Goal: Task Accomplishment & Management: Complete application form

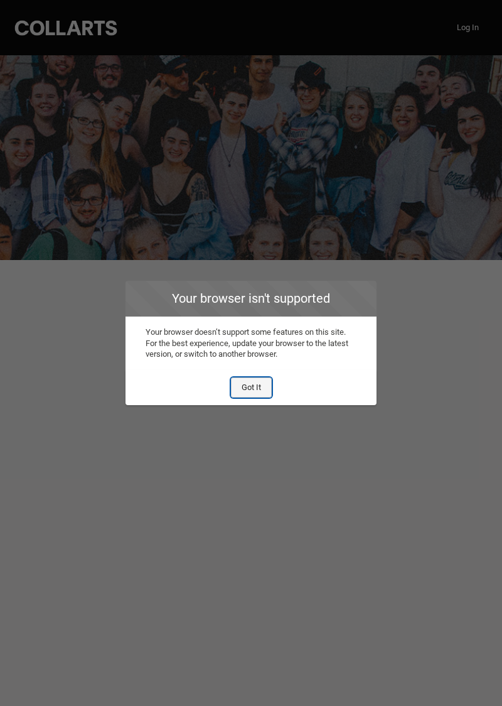
click at [245, 389] on button "Got It" at bounding box center [251, 387] width 41 height 20
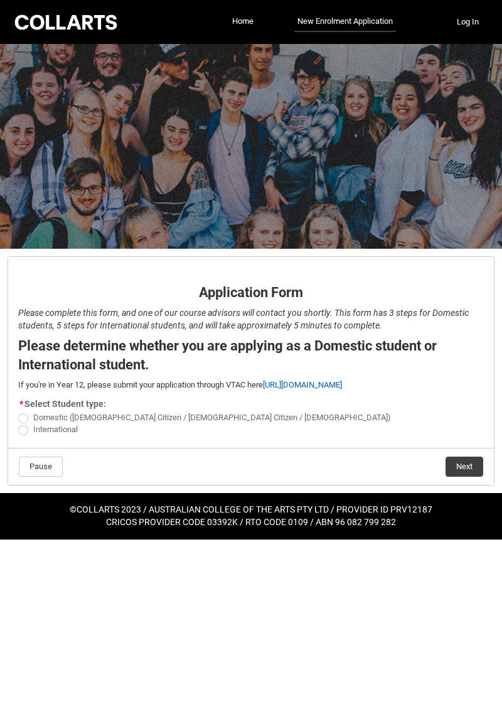
click at [25, 425] on span "REDU_Application_Form_for_Applicant flow" at bounding box center [23, 430] width 10 height 10
click at [18, 423] on input "International" at bounding box center [18, 422] width 1 height 1
radio input "true"
click at [30, 413] on label "Domestic ([DEMOGRAPHIC_DATA] Citizen / [DEMOGRAPHIC_DATA] Citizen / [DEMOGRAPHI…" at bounding box center [207, 416] width 378 height 9
click at [18, 411] on input "Domestic ([DEMOGRAPHIC_DATA] Citizen / [DEMOGRAPHIC_DATA] Citizen / [DEMOGRAPHI…" at bounding box center [18, 411] width 1 height 1
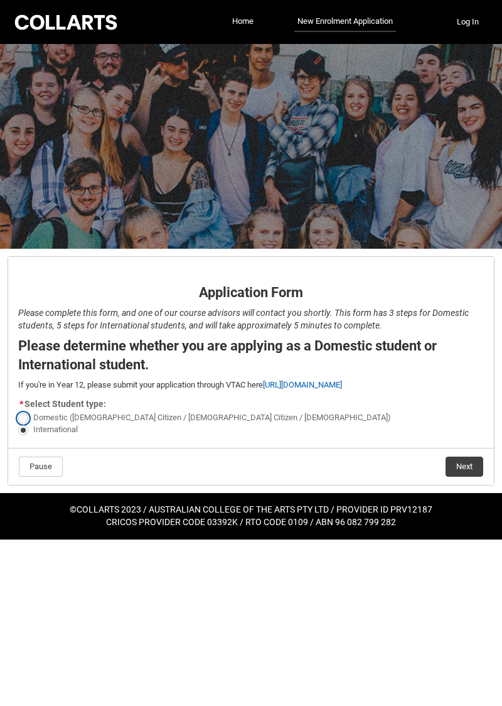
radio input "true"
click at [462, 467] on button "Next" at bounding box center [465, 466] width 38 height 20
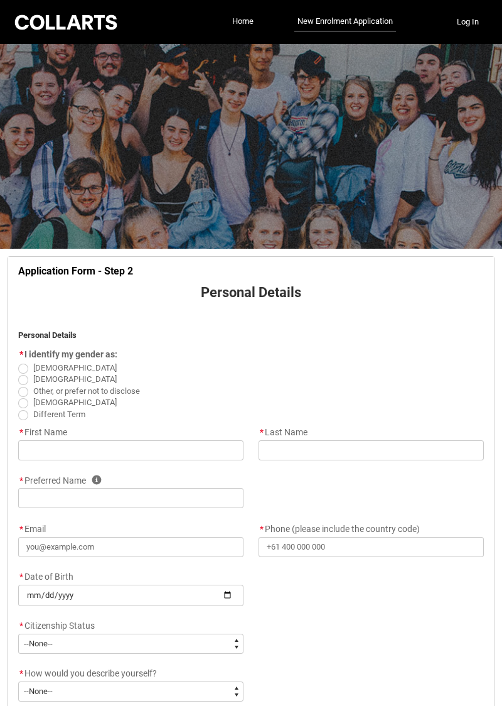
scroll to position [131, 0]
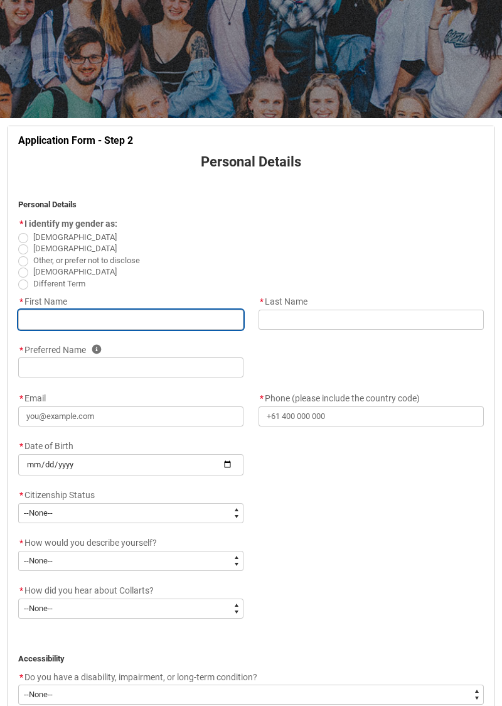
click at [108, 318] on input "REDU_Application_Form_for_Applicant flow" at bounding box center [130, 319] width 225 height 20
type lightning-primitive-input-simple "I"
type input "I"
type lightning-primitive-input-simple "[PERSON_NAME]"
type input "[PERSON_NAME]"
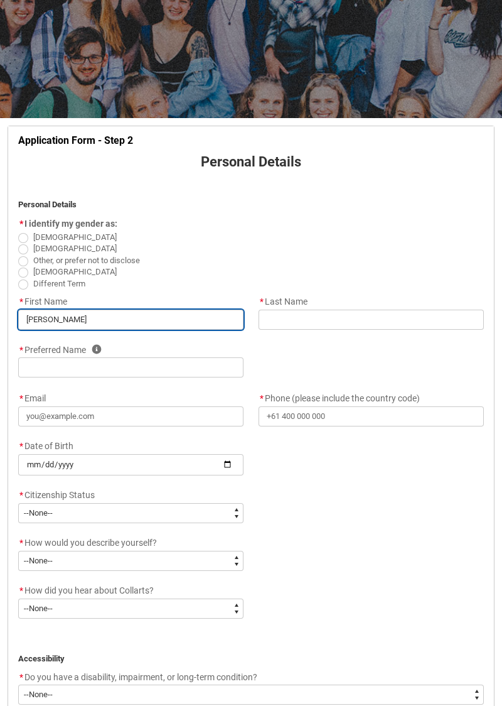
type lightning-primitive-input-simple "[PERSON_NAME]"
type input "[PERSON_NAME]"
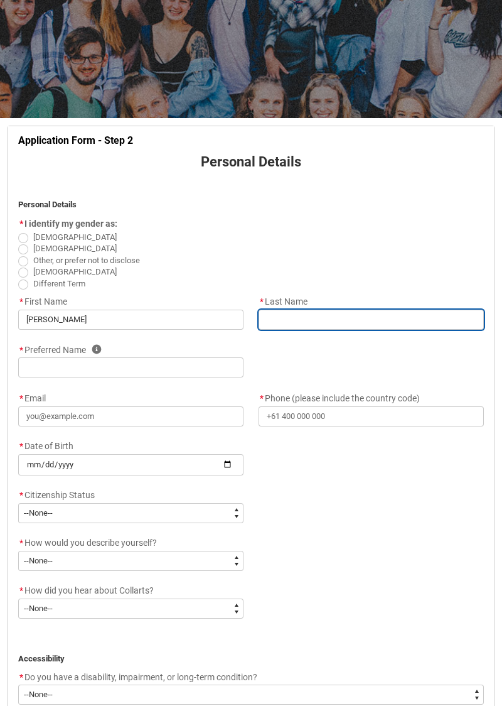
click at [346, 314] on input "REDU_Application_Form_for_Applicant flow" at bounding box center [371, 319] width 225 height 20
type lightning-primitive-input-simple "S"
type input "S"
type lightning-primitive-input-simple "Sa"
type input "Sa"
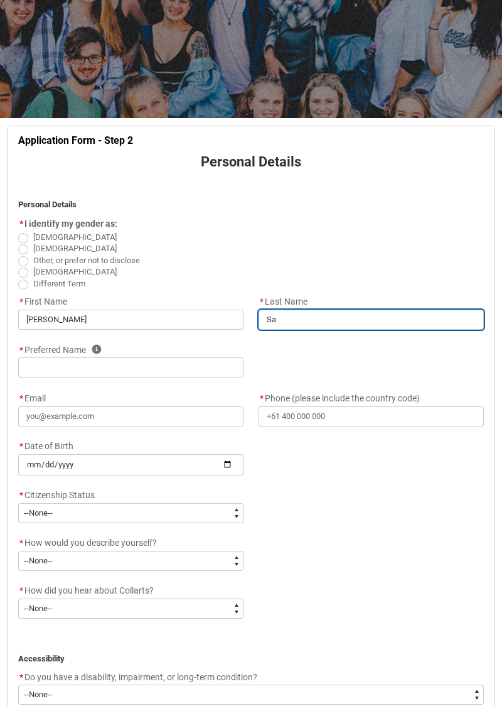
type lightning-primitive-input-simple "San"
type input "San"
type lightning-primitive-input-simple "[PERSON_NAME]"
type input "[PERSON_NAME]"
type lightning-primitive-input-simple "[PERSON_NAME]"
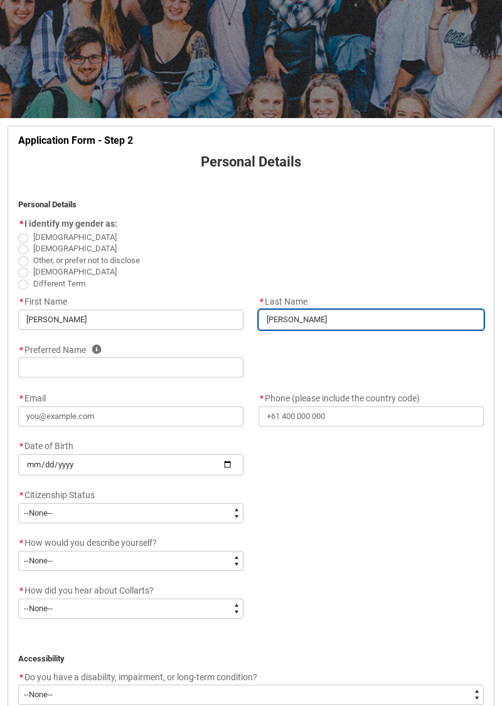
type input "[PERSON_NAME]"
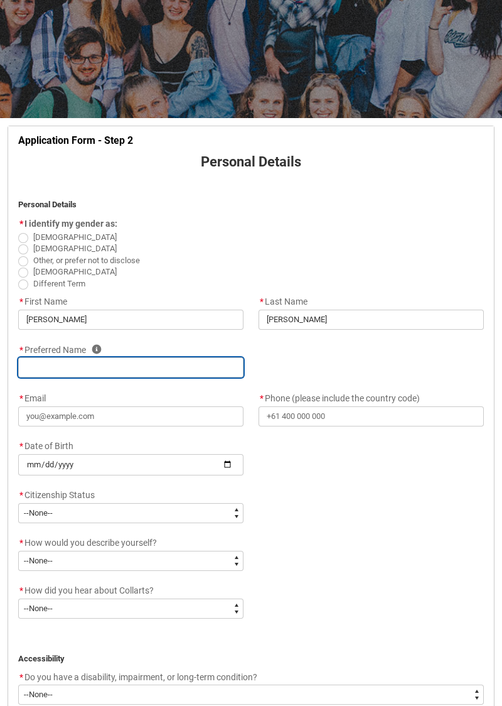
click at [119, 367] on input "REDU_Application_Form_for_Applicant flow" at bounding box center [130, 367] width 225 height 20
type lightning-primitive-input-simple "I"
type input "I"
type lightning-primitive-input-simple "[PERSON_NAME]"
type input "[PERSON_NAME]"
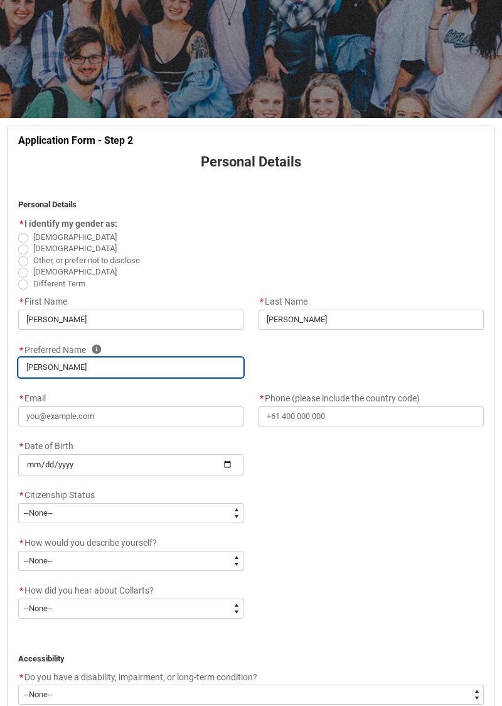
type lightning-primitive-input-simple "Izz"
type input "Izz"
type lightning-primitive-input-simple "Izzy"
type input "Izzy"
type lightning-primitive-input-simple "Izzy"
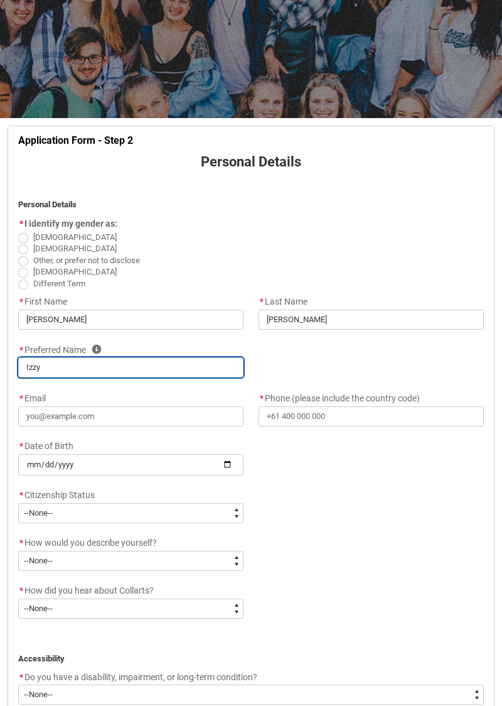
type input "Izzy"
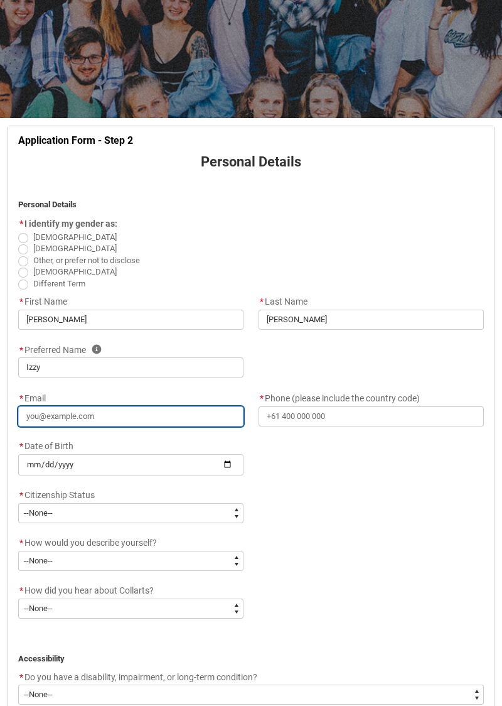
click at [163, 410] on input "* Email" at bounding box center [130, 416] width 225 height 20
type lightning-primitive-input-simple "I"
type input "I"
type lightning-primitive-input-simple "i"
type input "i"
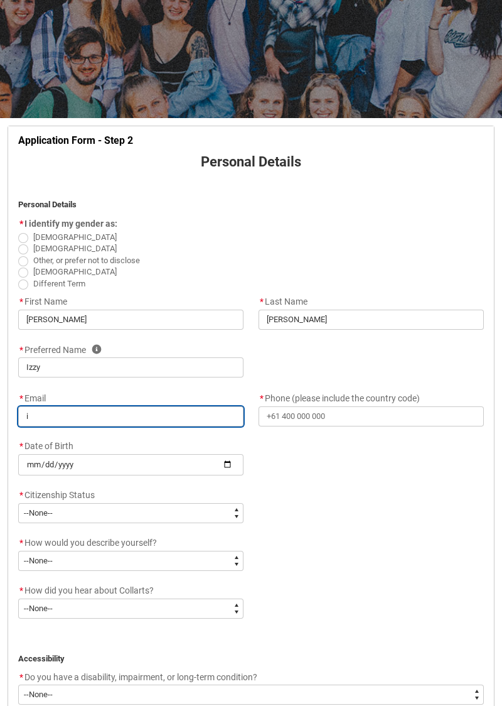
type lightning-primitive-input-simple "is"
type input "is"
type lightning-primitive-input-simple "isa"
type input "isa"
type lightning-primitive-input-simple "isab"
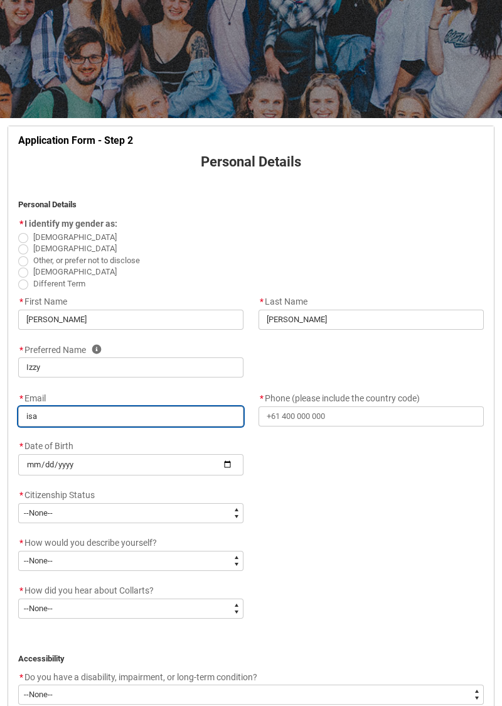
type input "isab"
type lightning-primitive-input-simple "isabe"
type input "isabe"
type lightning-primitive-input-simple "[PERSON_NAME]"
type input "[PERSON_NAME]"
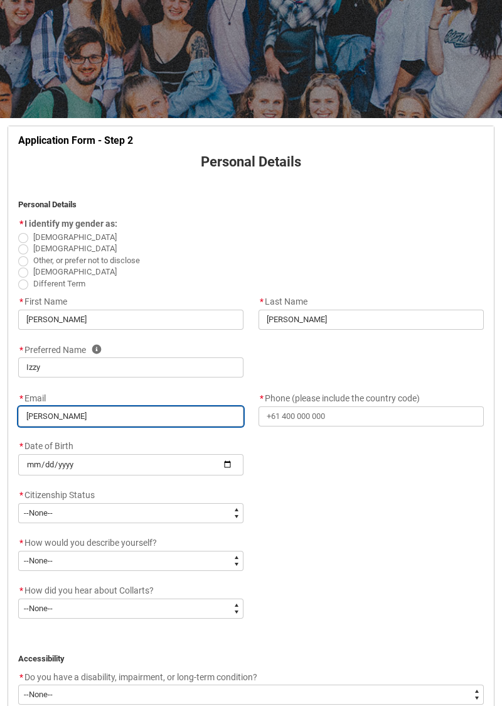
type lightning-primitive-input-simple "[PERSON_NAME]"
type input "[PERSON_NAME]"
type lightning-primitive-input-simple "[PERSON_NAME]"
type input "[PERSON_NAME]"
type lightning-primitive-input-simple "isabellas"
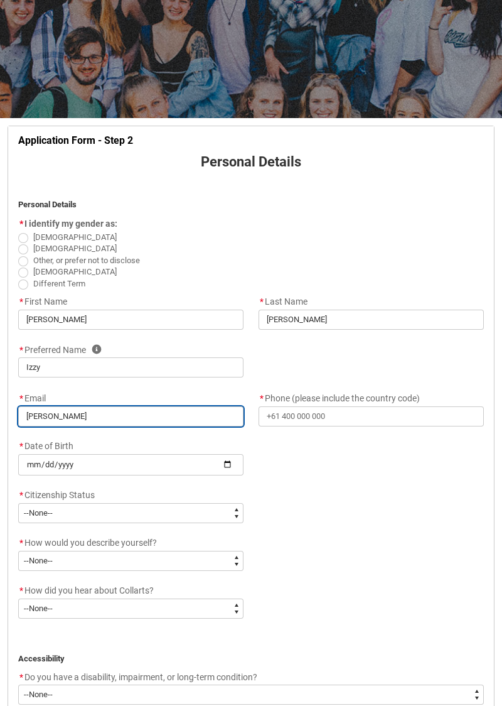
type input "isabellas"
type lightning-primitive-input-simple "isabellasa"
type input "isabellasa"
type lightning-primitive-input-simple "[EMAIL_ADDRESS][DOMAIN_NAME]"
type input "[EMAIL_ADDRESS][DOMAIN_NAME]"
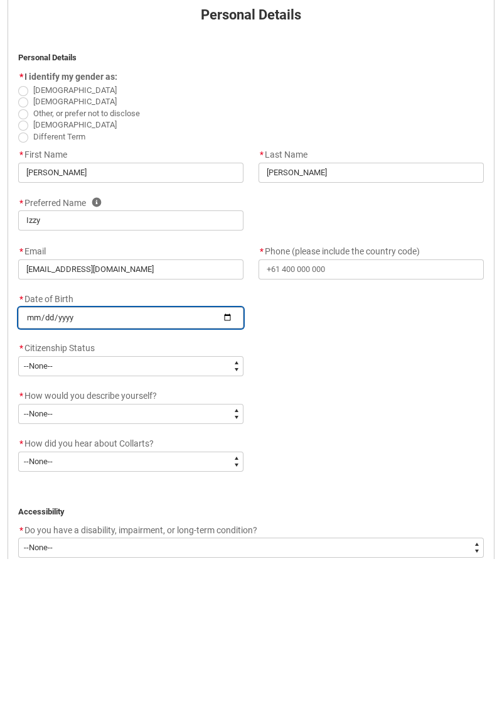
click at [240, 466] on input "REDU_Application_Form_for_Applicant flow" at bounding box center [130, 464] width 225 height 21
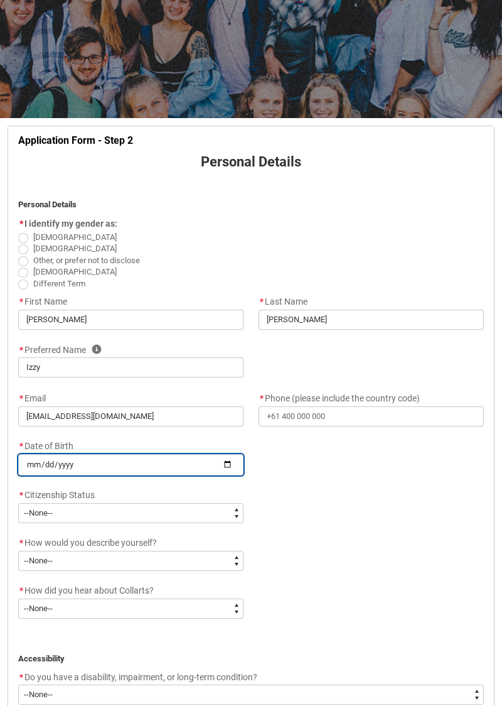
type lightning-primitive-input-simple "[DATE]"
type input "[DATE]"
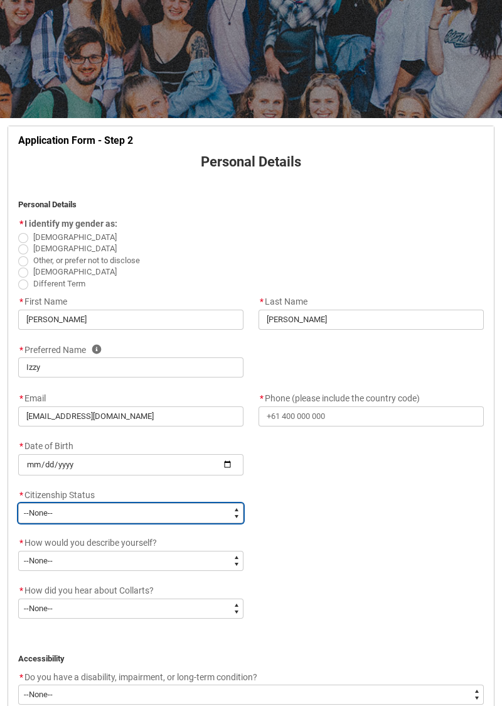
click at [122, 514] on select "--None-- [DEMOGRAPHIC_DATA] Humanitarian Visa [DEMOGRAPHIC_DATA] citizen Other …" at bounding box center [130, 513] width 225 height 20
type lightning-select "Citizenship.4"
select select "Citizenship.4"
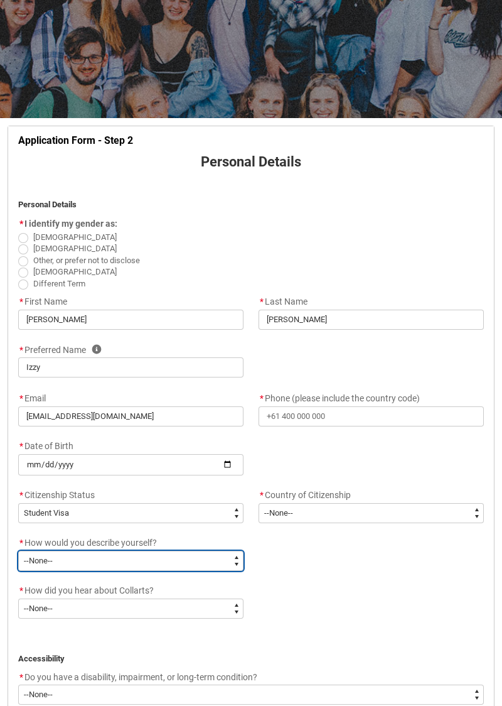
click at [179, 566] on select "--None-- I'm currently in Year 12 and planning what I'll do after school I've c…" at bounding box center [130, 560] width 225 height 20
type lightning-select "HSLC_Domestic_e"
select select "HSLC_Domestic_e"
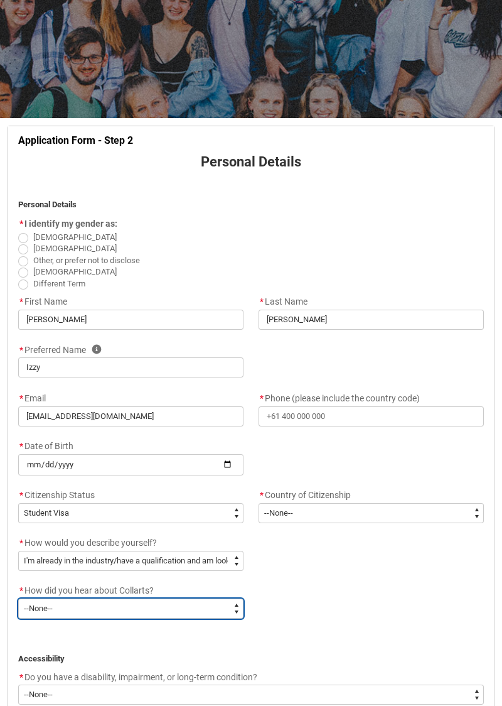
click at [187, 612] on select "--None-- Advertising - Facebook Advertising - Google Advertising - Instagram Ad…" at bounding box center [130, 608] width 225 height 20
click at [215, 608] on select "--None-- Advertising - Facebook Advertising - Google Advertising - Instagram Ad…" at bounding box center [130, 608] width 225 height 20
type lightning-select "Heard_About_Collarts_[DOMAIN_NAME] course at school"
select select "Heard_About_Collarts_[DOMAIN_NAME] course at school"
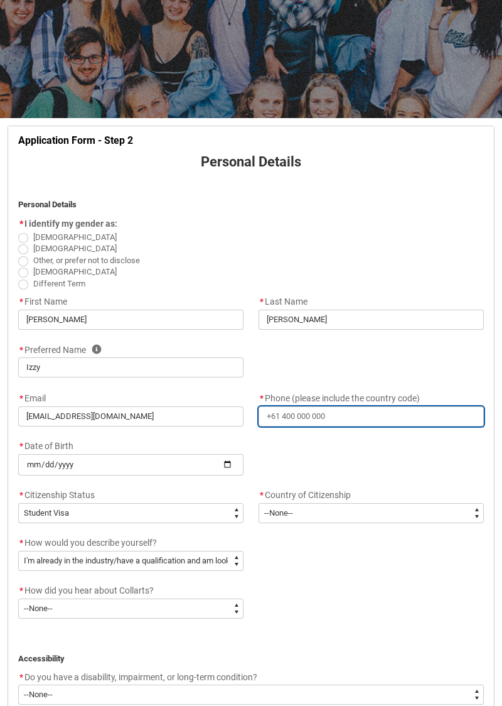
click at [374, 419] on input "* Phone (please include the country code)" at bounding box center [371, 416] width 225 height 20
type lightning-primitive-input-simple "0"
type input "0"
type lightning-primitive-input-simple "04"
type input "04"
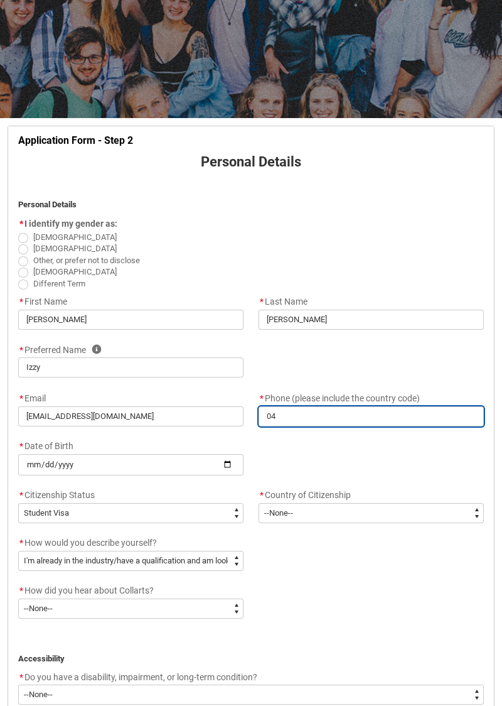
type lightning-primitive-input-simple "049"
type input "049"
type lightning-primitive-input-simple "0499"
type input "0499"
type lightning-primitive-input-simple "04999"
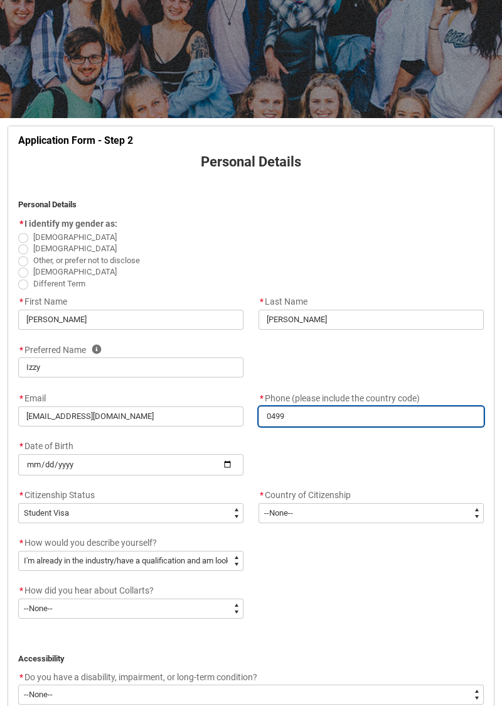
type input "04999"
type lightning-primitive-input-simple "0499"
type input "0499"
type lightning-primitive-input-simple "04998"
type input "04998"
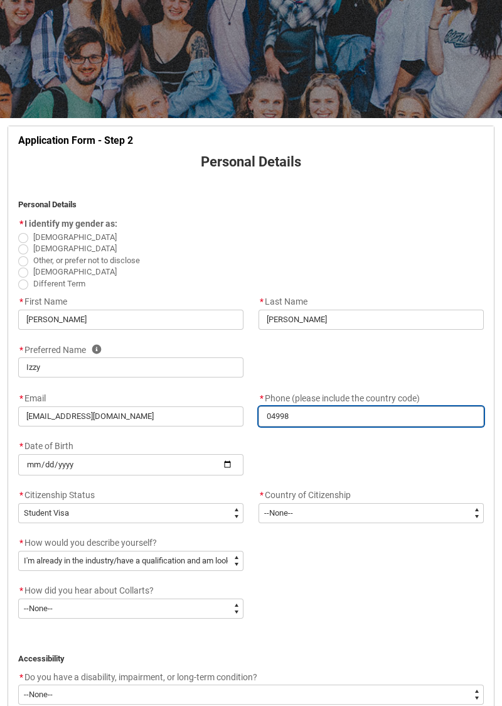
type lightning-primitive-input-simple "049982"
type input "049982"
type lightning-primitive-input-simple "0499822"
type input "0499822"
type lightning-primitive-input-simple "04998224"
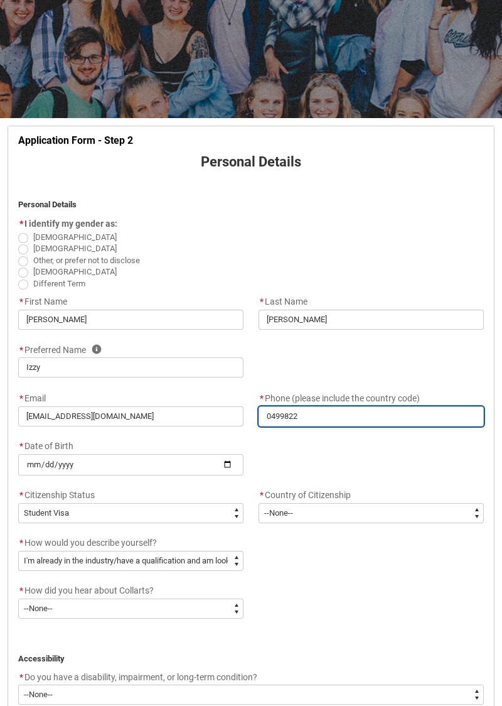
type input "04998224"
type lightning-primitive-input-simple "049982248"
type input "049982248"
type lightning-primitive-input-simple "0499822485"
type input "0499822485"
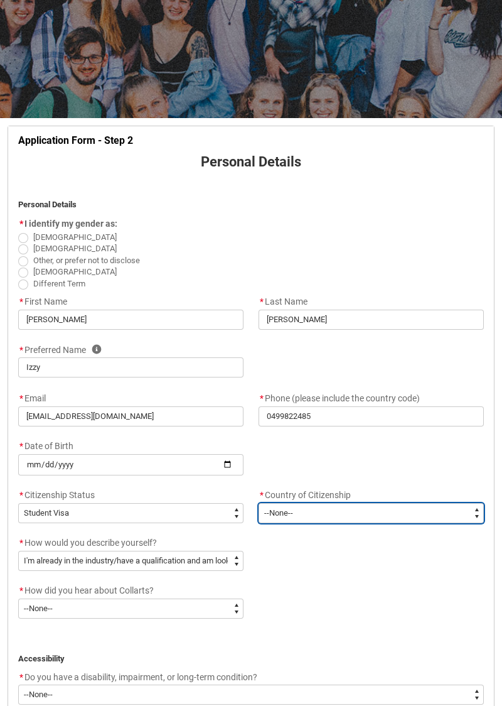
click at [370, 513] on select "--[GEOGRAPHIC_DATA]-- [GEOGRAPHIC_DATA] [GEOGRAPHIC_DATA] [GEOGRAPHIC_DATA] [GE…" at bounding box center [371, 513] width 225 height 20
type lightning-select "Citizenship_Country.[DEMOGRAPHIC_DATA]"
select select "Citizenship_Country.[DEMOGRAPHIC_DATA]"
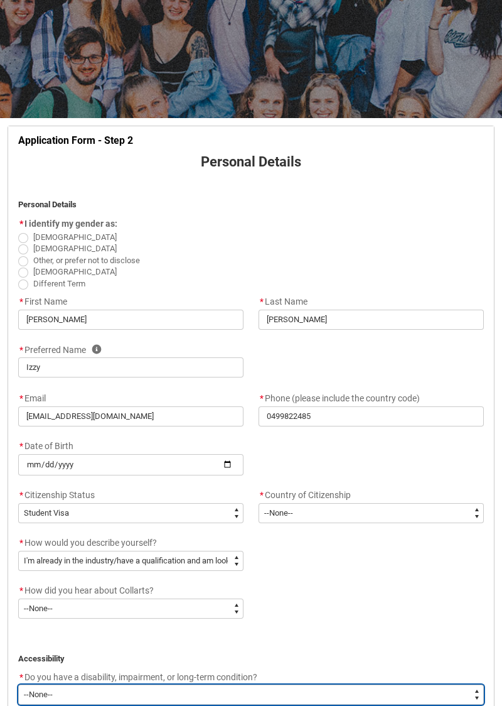
click at [264, 688] on select "--None-- Yes No" at bounding box center [251, 694] width 466 height 20
type lightning-select "No_TextChoice"
select select "No_TextChoice"
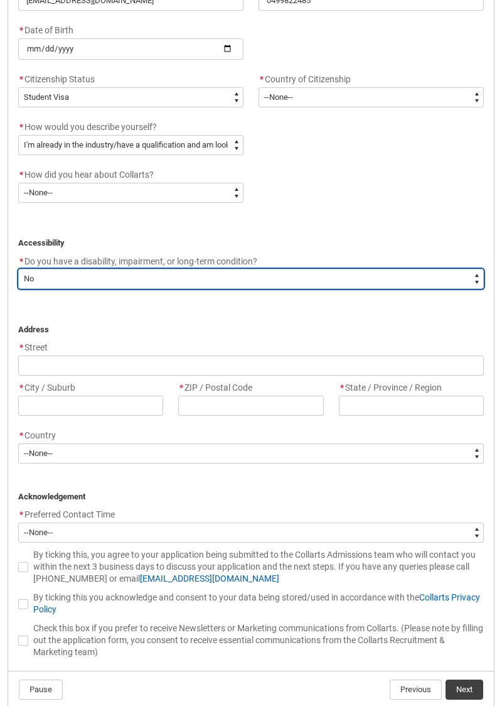
scroll to position [529, 0]
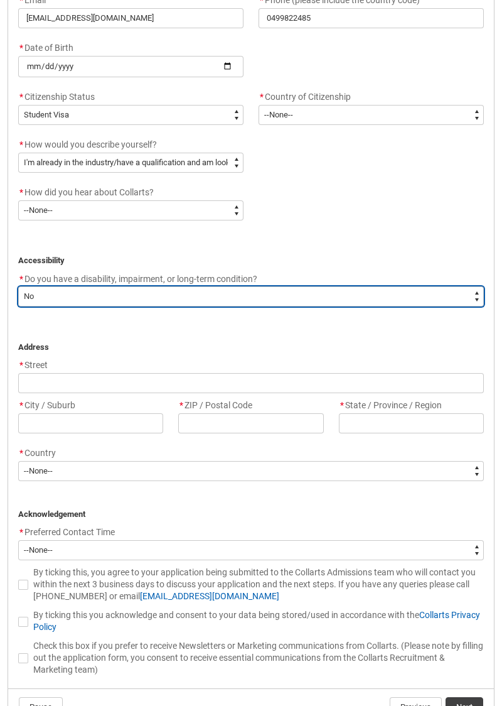
click at [330, 294] on select "--None-- Yes No" at bounding box center [251, 296] width 466 height 20
type lightning-select "Yes_TextChoice"
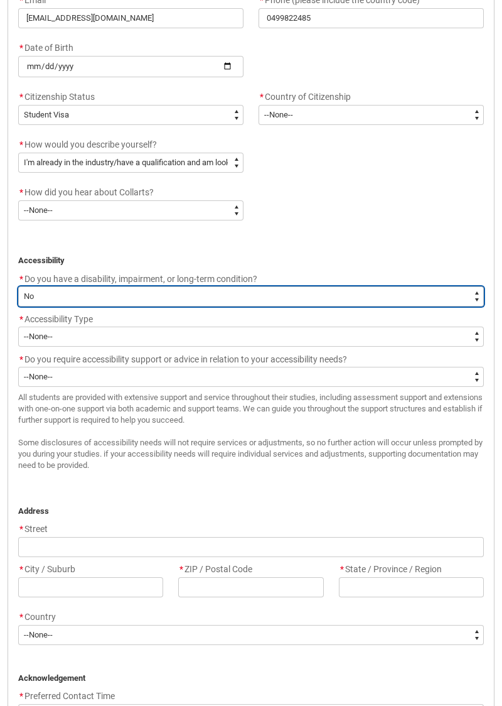
select select "Yes_TextChoice"
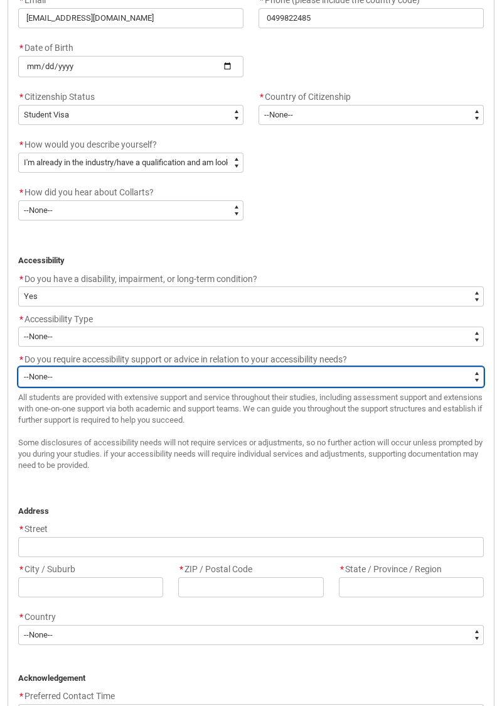
click at [265, 374] on select "--None-- Yes No" at bounding box center [251, 377] width 466 height 20
type lightning-select "Yes_TextChoice"
select select "Yes_TextChoice"
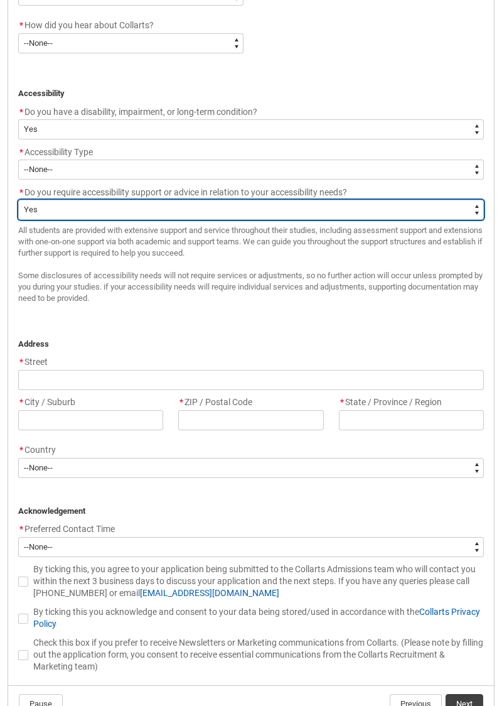
scroll to position [695, 0]
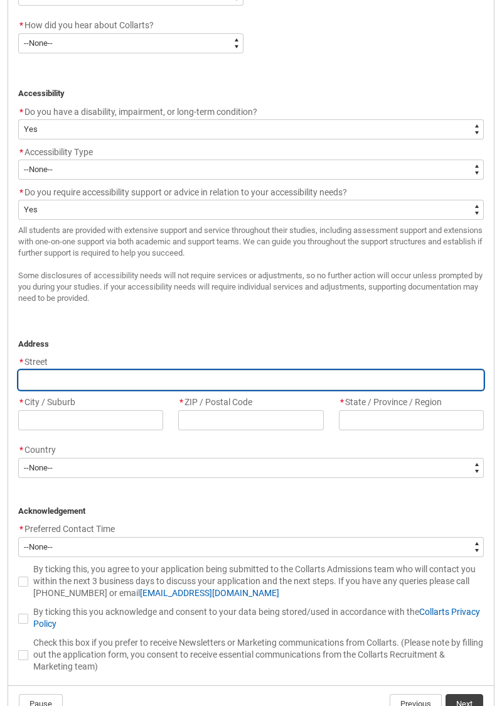
click at [290, 373] on input "REDU_Application_Form_for_Applicant flow" at bounding box center [251, 380] width 466 height 20
type lightning-primitive-input-simple "7"
type input "7"
type lightning-primitive-input-simple "75"
type input "75"
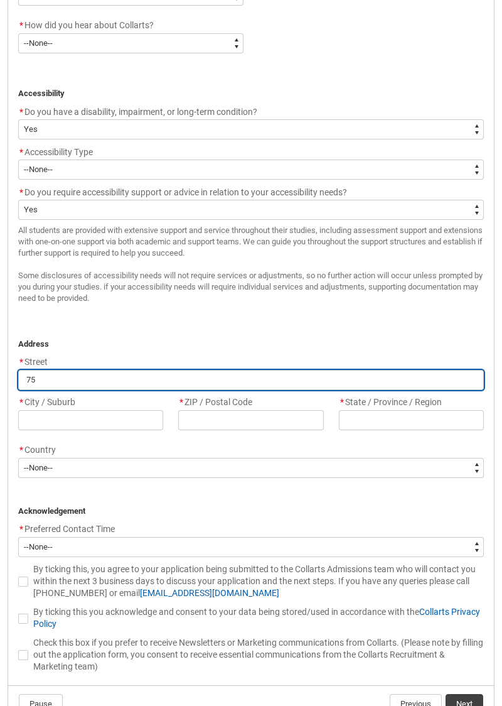
type lightning-primitive-input-simple "75"
type input "75"
